Goal: Use online tool/utility

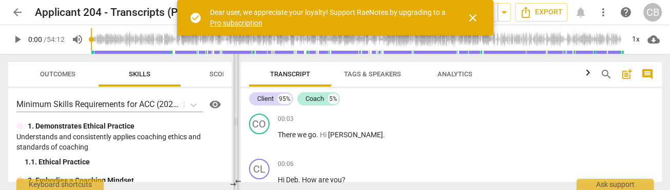
drag, startPoint x: 335, startPoint y: 119, endPoint x: 236, endPoint y: 121, distance: 99.1
click at [236, 122] on span at bounding box center [236, 122] width 6 height 137
click at [468, 13] on span "close" at bounding box center [473, 18] width 12 height 12
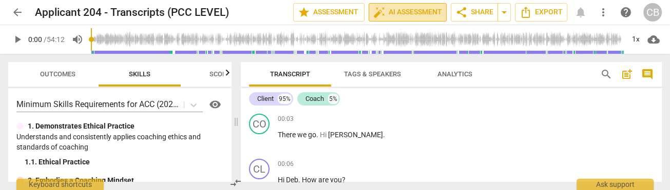
click at [401, 11] on span "auto_fix_high AI Assessment" at bounding box center [407, 12] width 69 height 12
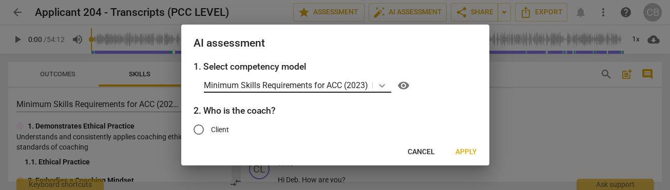
click at [382, 0] on body "arrow_back Applicant 204 - Transcripts (PCC LEVEL) edit star Assessment auto_fi…" at bounding box center [335, 0] width 670 height 0
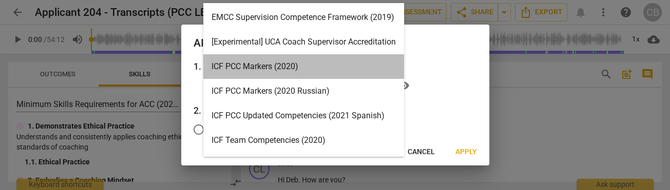
click at [240, 70] on div "ICF PCC Markers (2020)" at bounding box center [303, 66] width 201 height 25
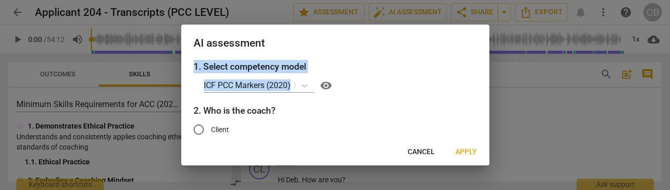
drag, startPoint x: 386, startPoint y: 69, endPoint x: 388, endPoint y: 84, distance: 15.5
click at [388, 84] on div "AI assessment 1. Select competency model ICF PCC Markers (2020) visibility 2. W…" at bounding box center [335, 95] width 308 height 141
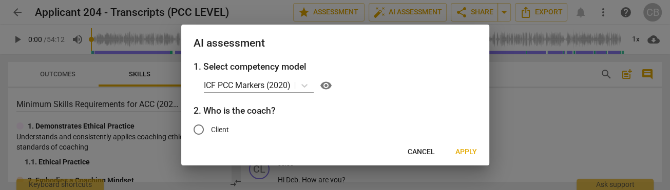
click at [240, 144] on div "Cancel Apply" at bounding box center [335, 152] width 304 height 18
click at [472, 153] on span "Apply" at bounding box center [466, 152] width 22 height 10
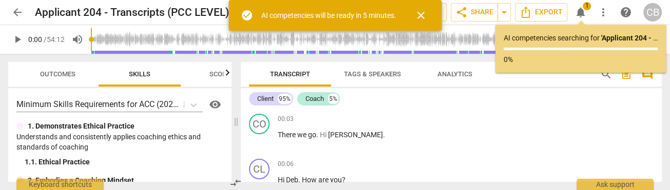
click at [422, 15] on span "close" at bounding box center [421, 15] width 12 height 12
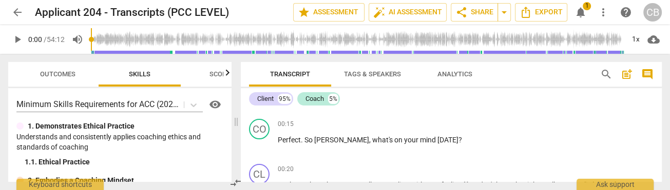
scroll to position [177, 0]
click at [582, 9] on span "notifications" at bounding box center [580, 12] width 12 height 12
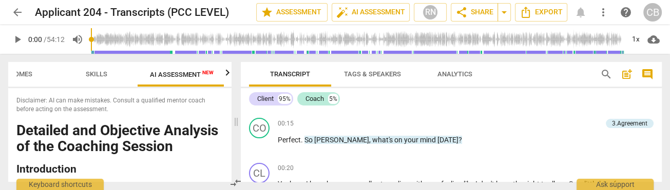
scroll to position [0, 45]
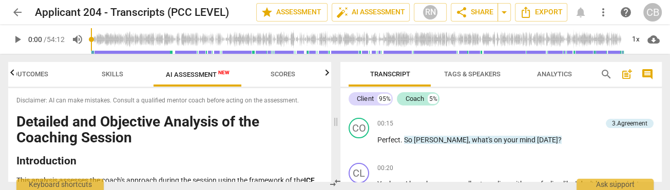
drag, startPoint x: 235, startPoint y: 121, endPoint x: 323, endPoint y: 130, distance: 88.3
click at [336, 120] on span at bounding box center [336, 122] width 6 height 137
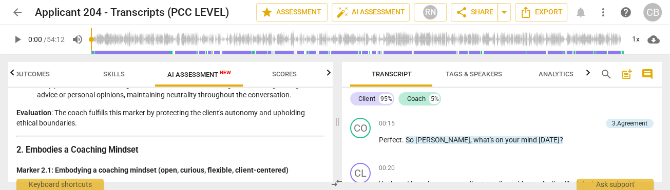
scroll to position [0, 0]
